Goal: Check status: Check status

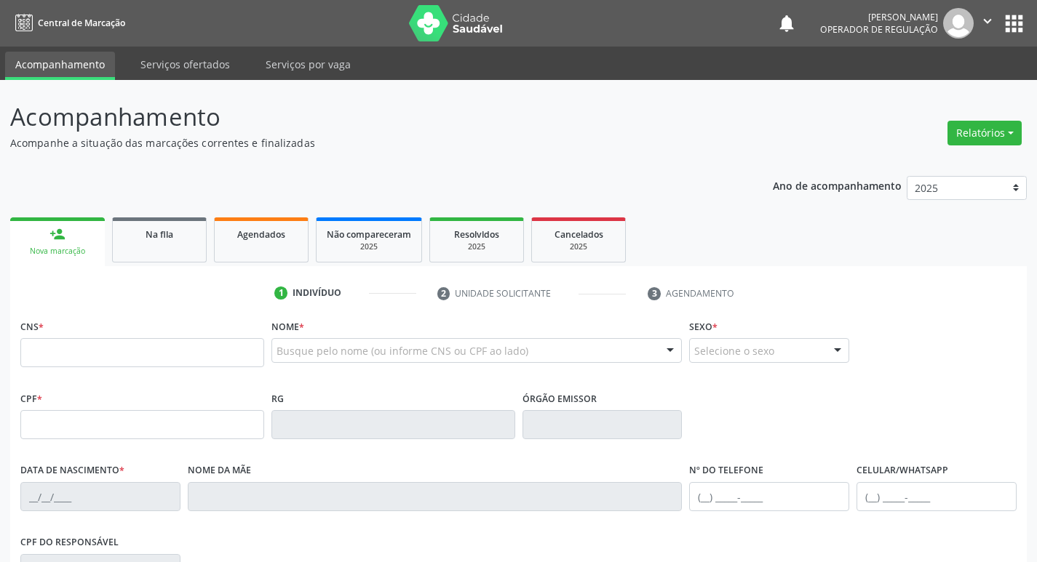
click at [175, 236] on div "Na fila" at bounding box center [159, 233] width 73 height 15
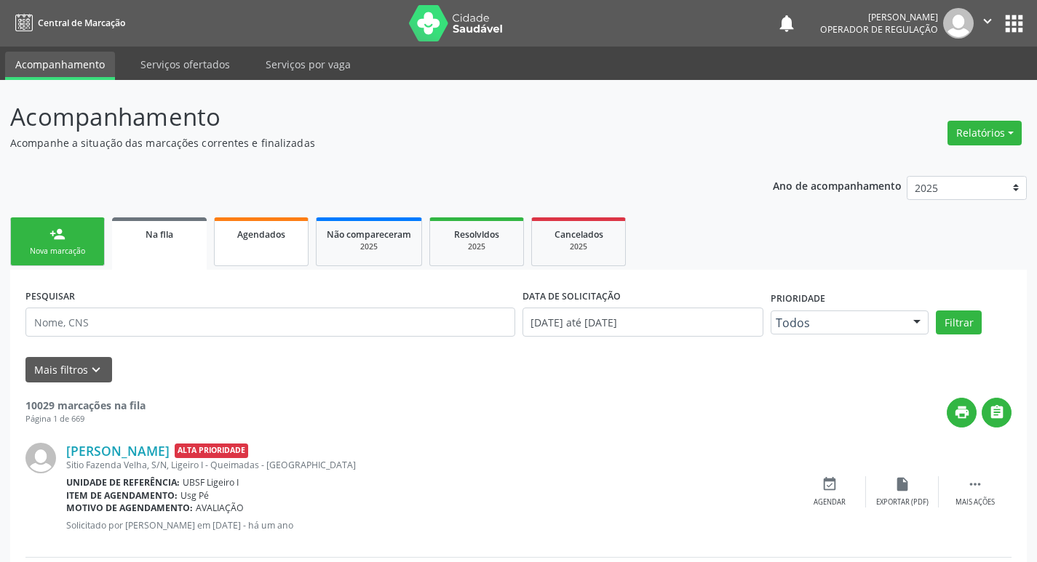
click at [263, 263] on link "Agendados" at bounding box center [261, 242] width 95 height 49
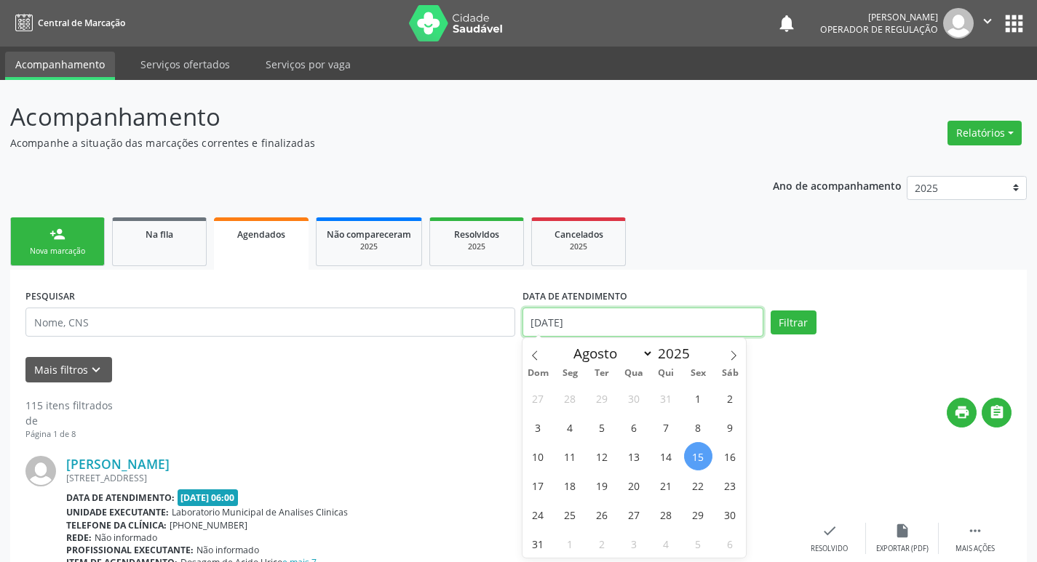
click at [596, 324] on input "[DATE]" at bounding box center [642, 322] width 241 height 29
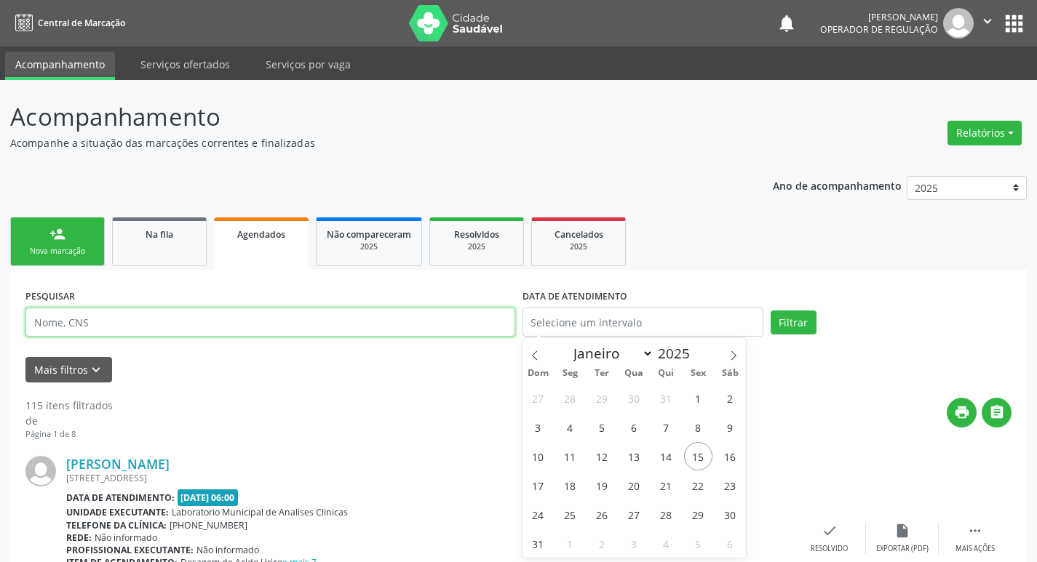
click at [290, 322] on input "text" at bounding box center [270, 322] width 490 height 29
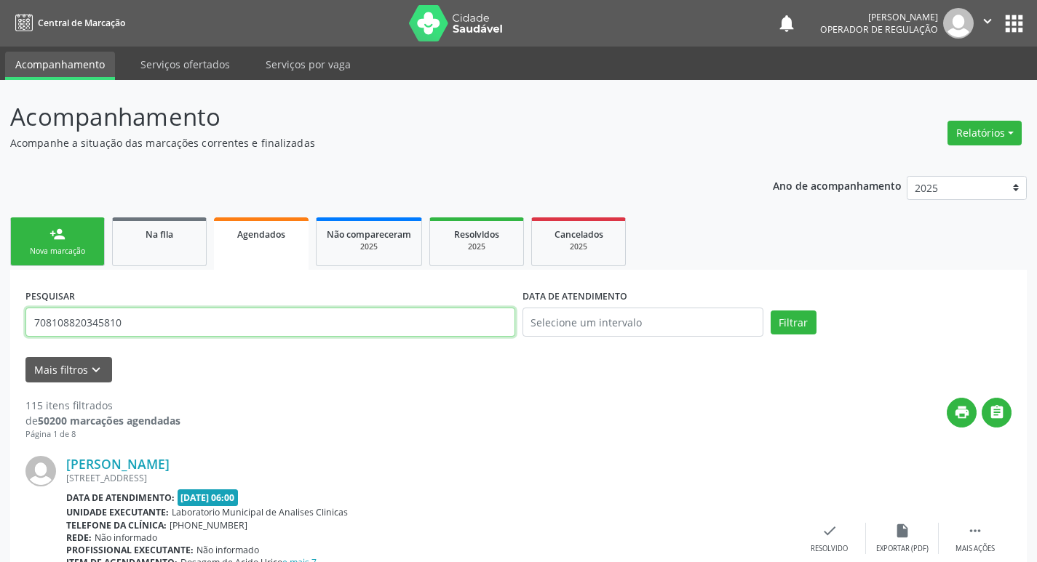
type input "708108820345810"
click at [770, 311] on button "Filtrar" at bounding box center [793, 323] width 46 height 25
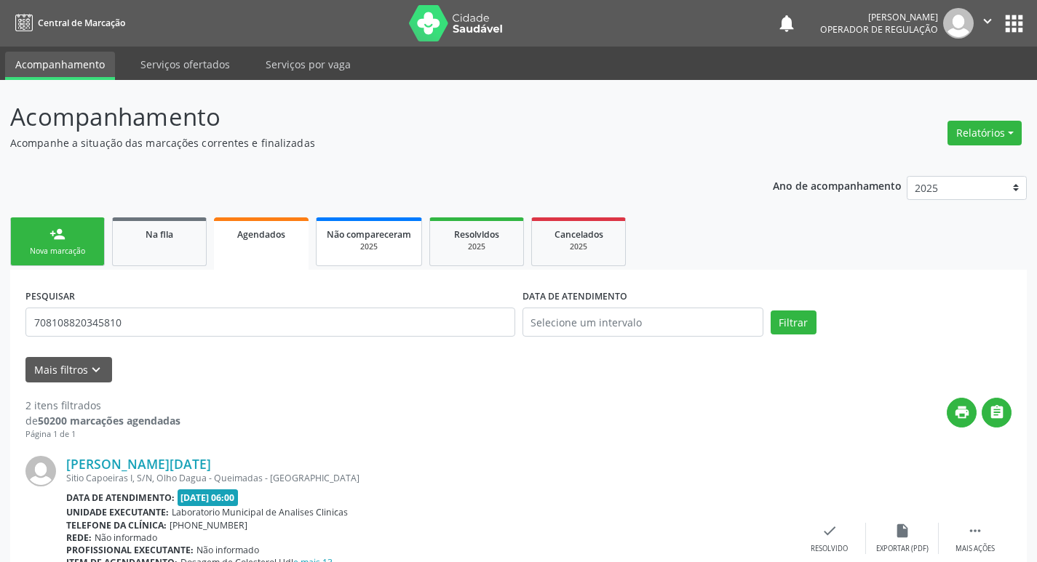
click at [391, 223] on link "Não compareceram 2025" at bounding box center [369, 242] width 106 height 49
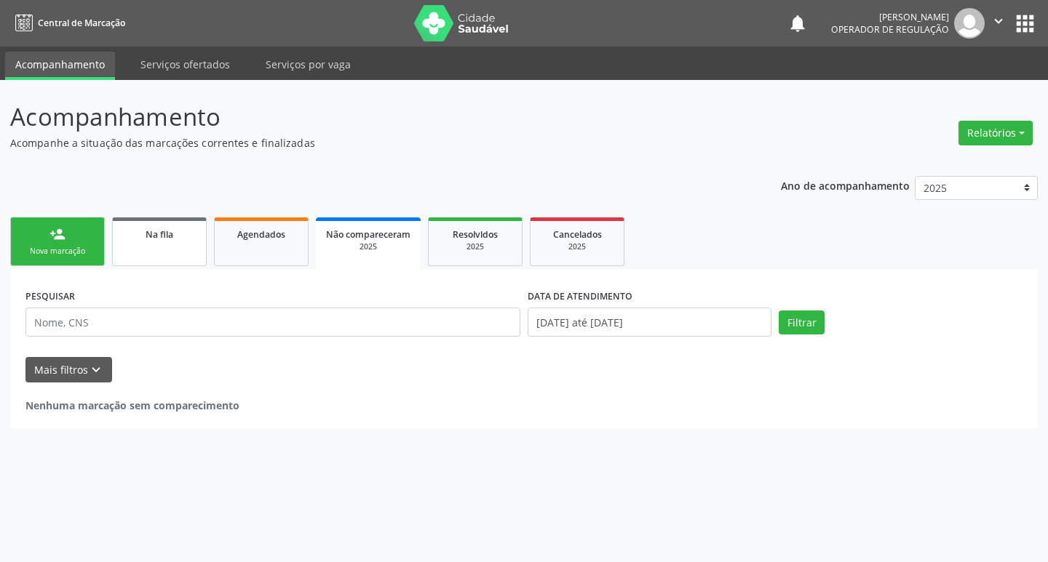
click at [148, 264] on link "Na fila" at bounding box center [159, 242] width 95 height 49
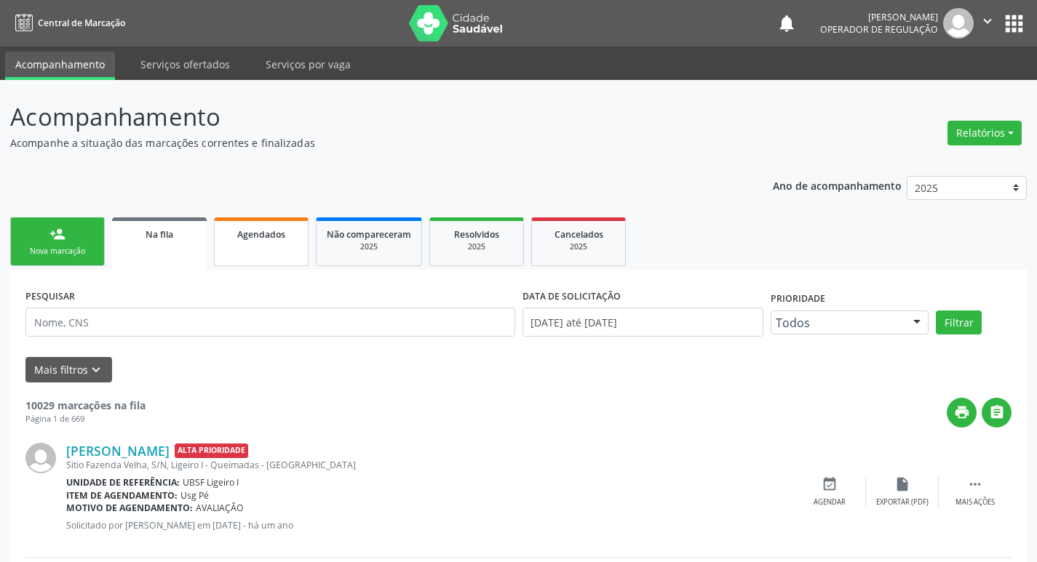
click at [226, 220] on link "Agendados" at bounding box center [261, 242] width 95 height 49
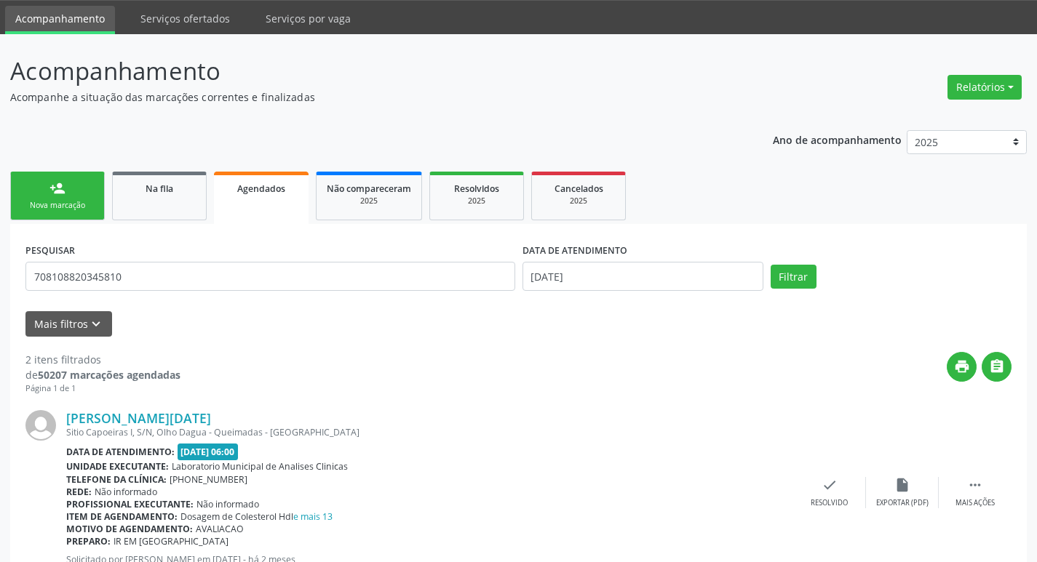
scroll to position [36, 0]
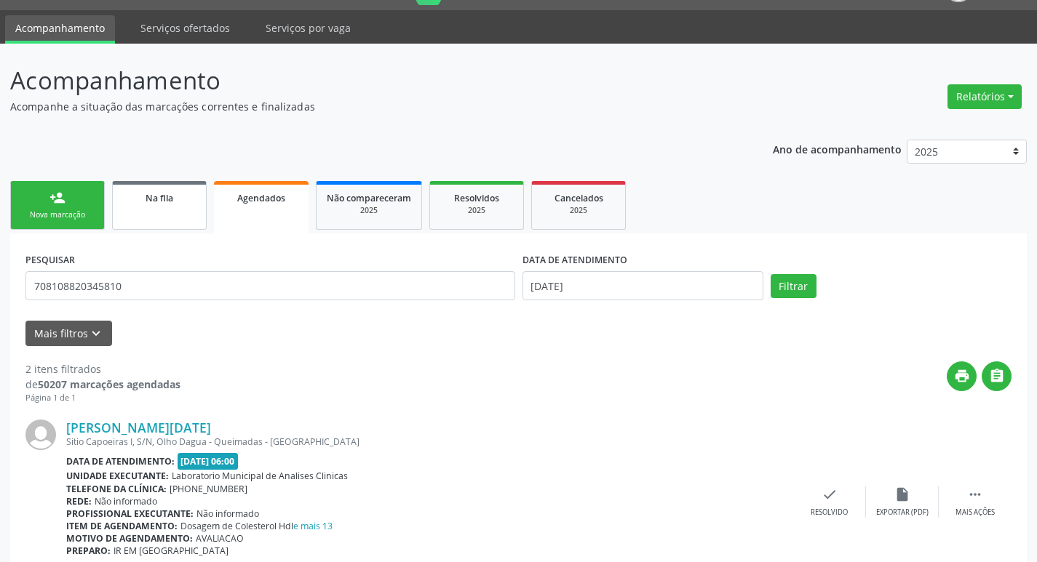
click at [189, 207] on link "Na fila" at bounding box center [159, 205] width 95 height 49
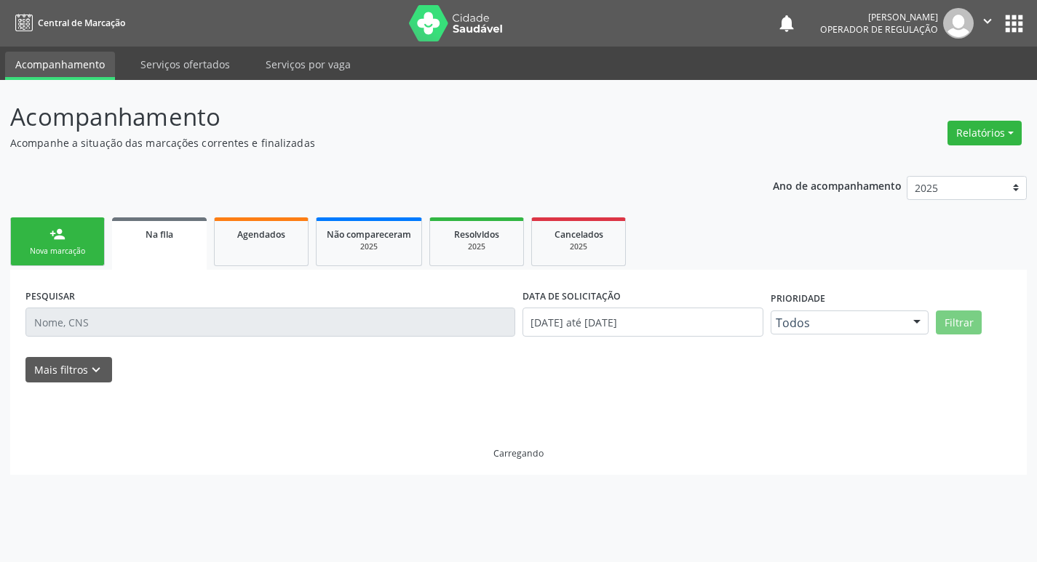
scroll to position [0, 0]
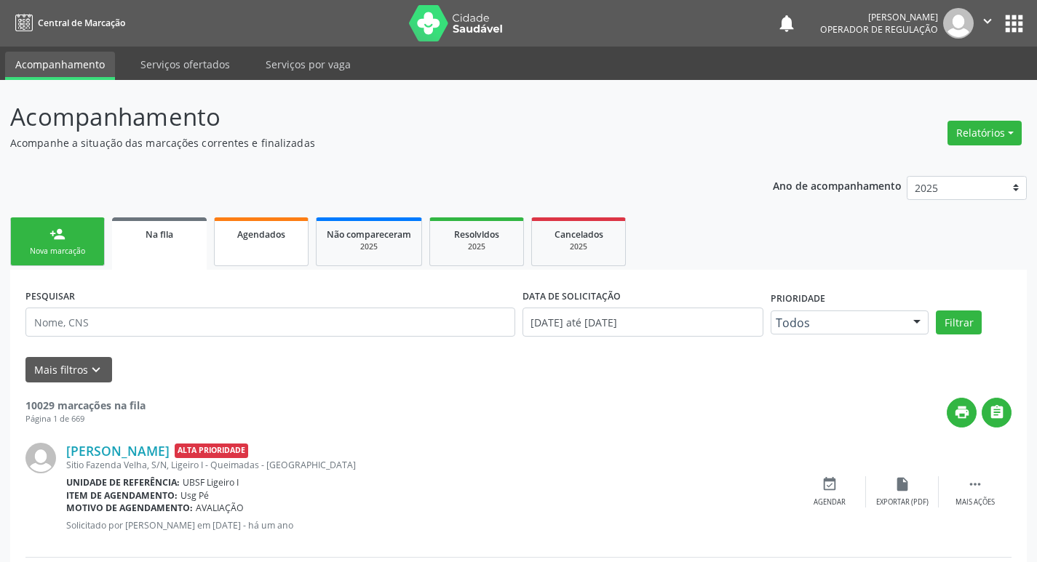
click at [307, 256] on link "Agendados" at bounding box center [261, 242] width 95 height 49
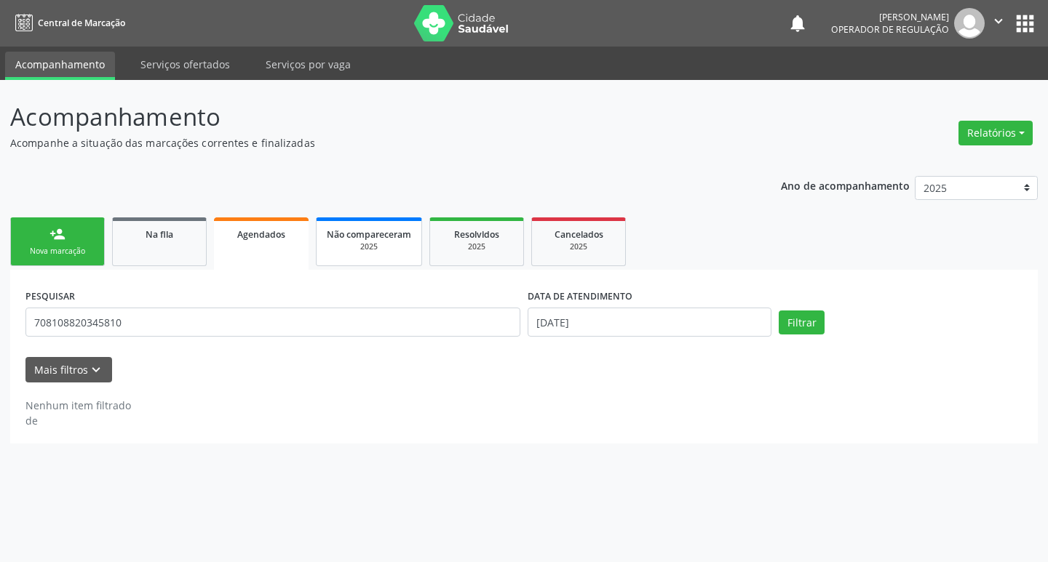
click at [399, 225] on link "Não compareceram 2025" at bounding box center [369, 242] width 106 height 49
click at [136, 230] on div "Na fila" at bounding box center [159, 233] width 73 height 15
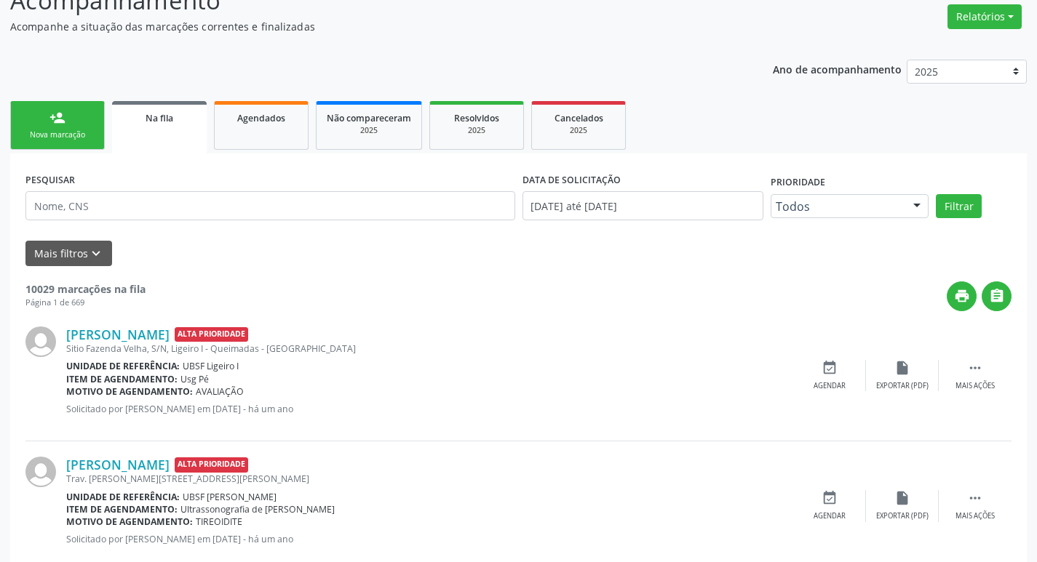
scroll to position [100, 0]
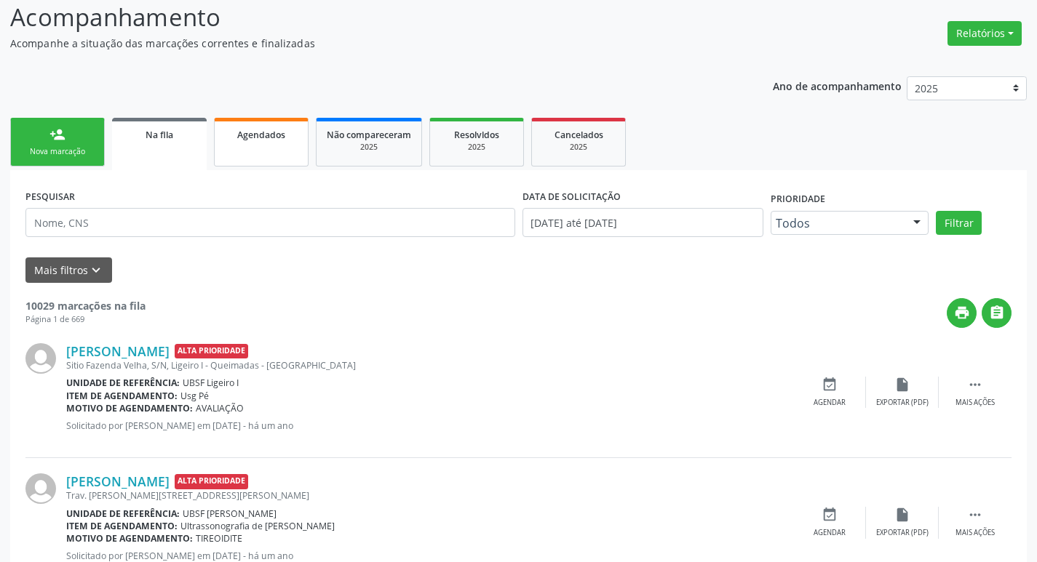
click at [255, 157] on link "Agendados" at bounding box center [261, 142] width 95 height 49
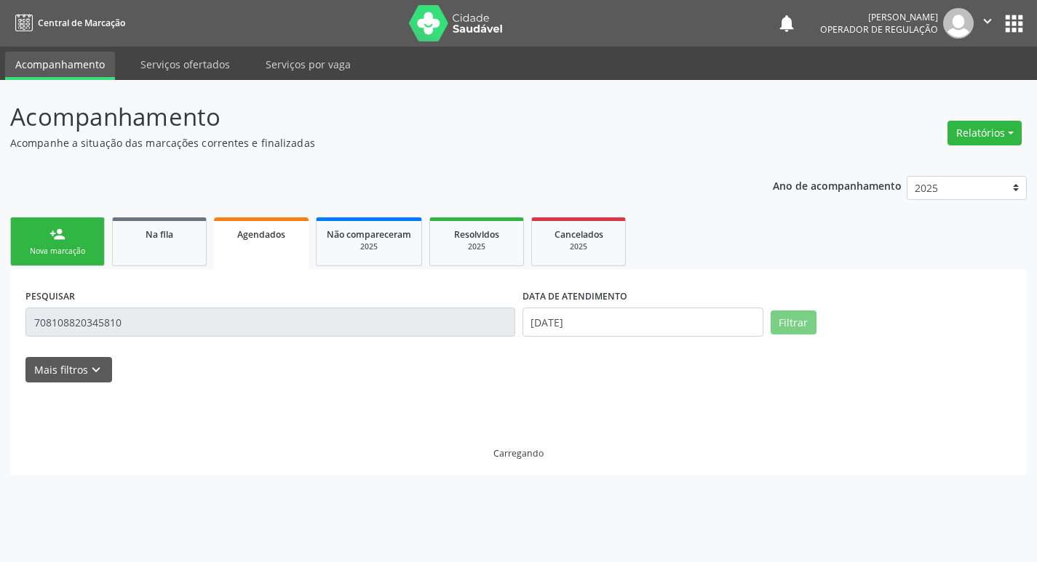
scroll to position [0, 0]
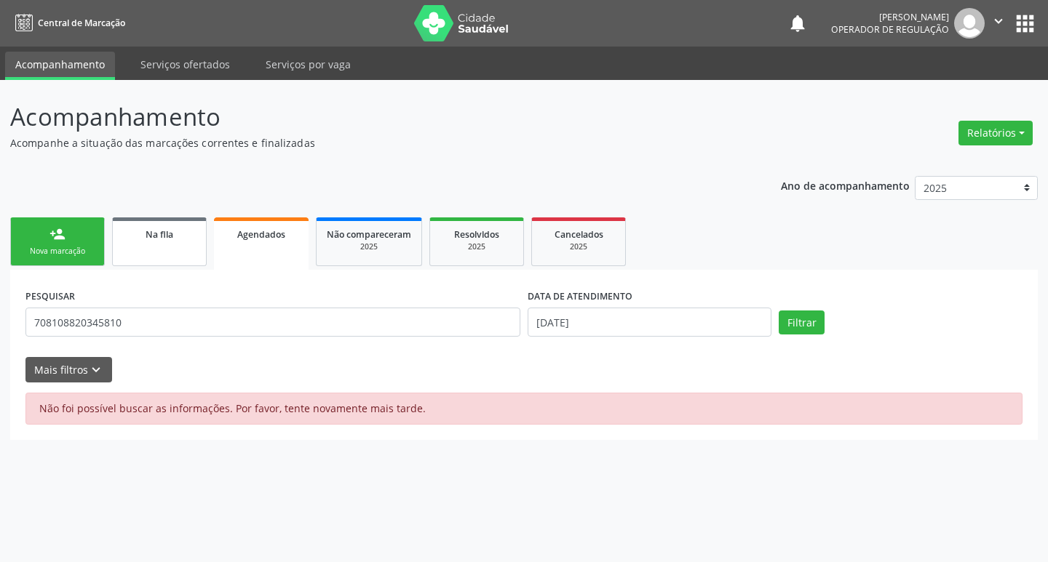
click at [175, 254] on link "Na fila" at bounding box center [159, 242] width 95 height 49
